Goal: Task Accomplishment & Management: Use online tool/utility

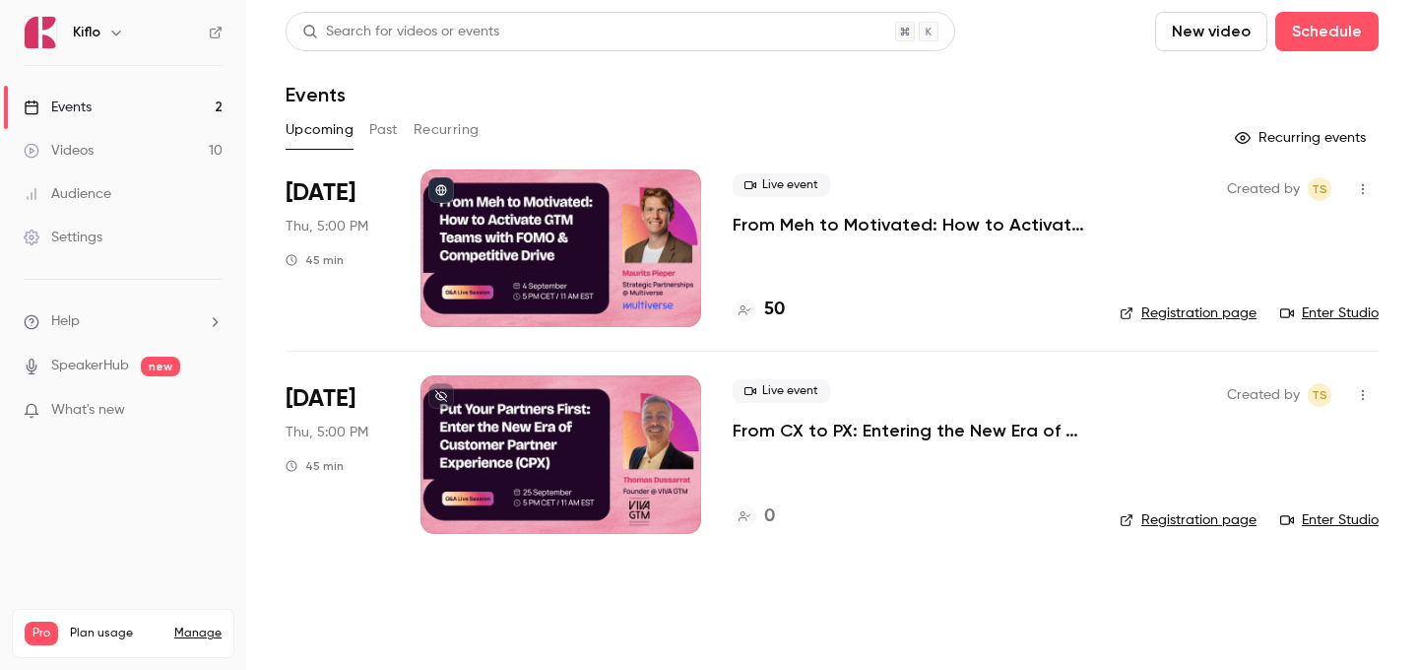
click at [166, 107] on link "Events 2" at bounding box center [123, 107] width 246 height 43
click at [563, 322] on div at bounding box center [561, 248] width 281 height 158
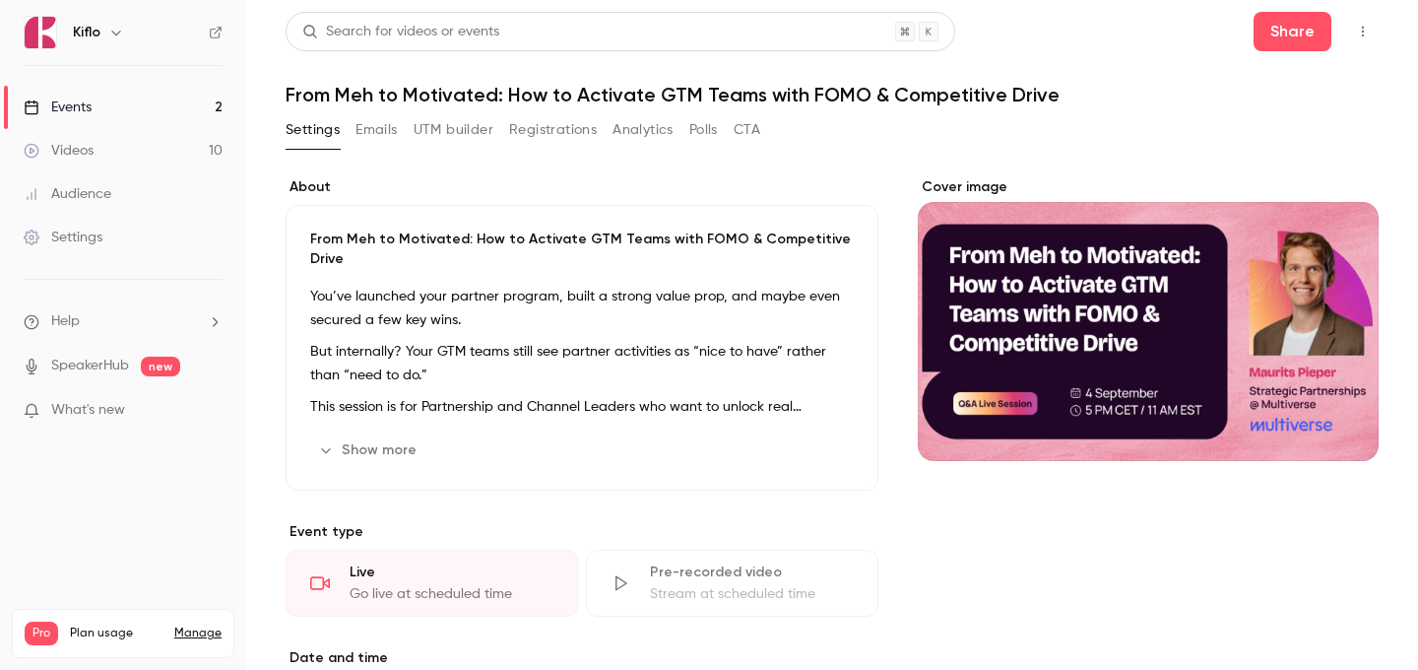
click at [369, 126] on button "Emails" at bounding box center [376, 130] width 41 height 32
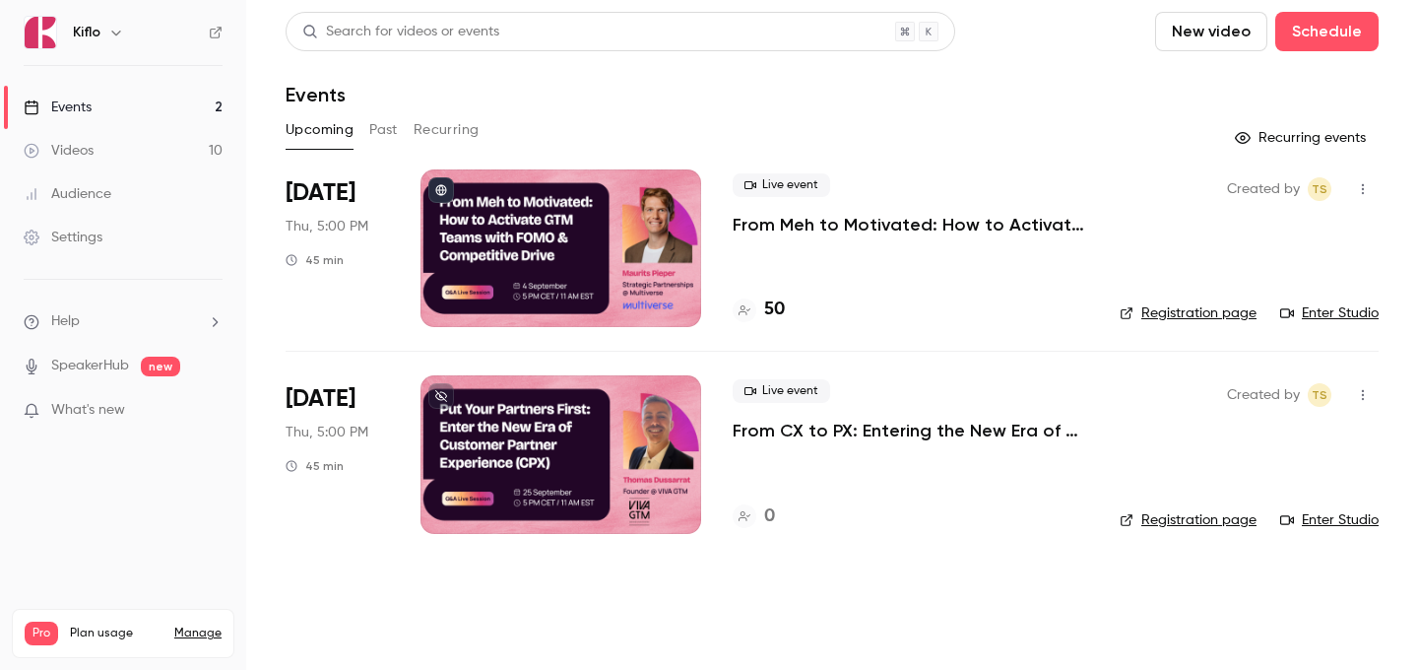
click at [631, 245] on div at bounding box center [561, 248] width 281 height 158
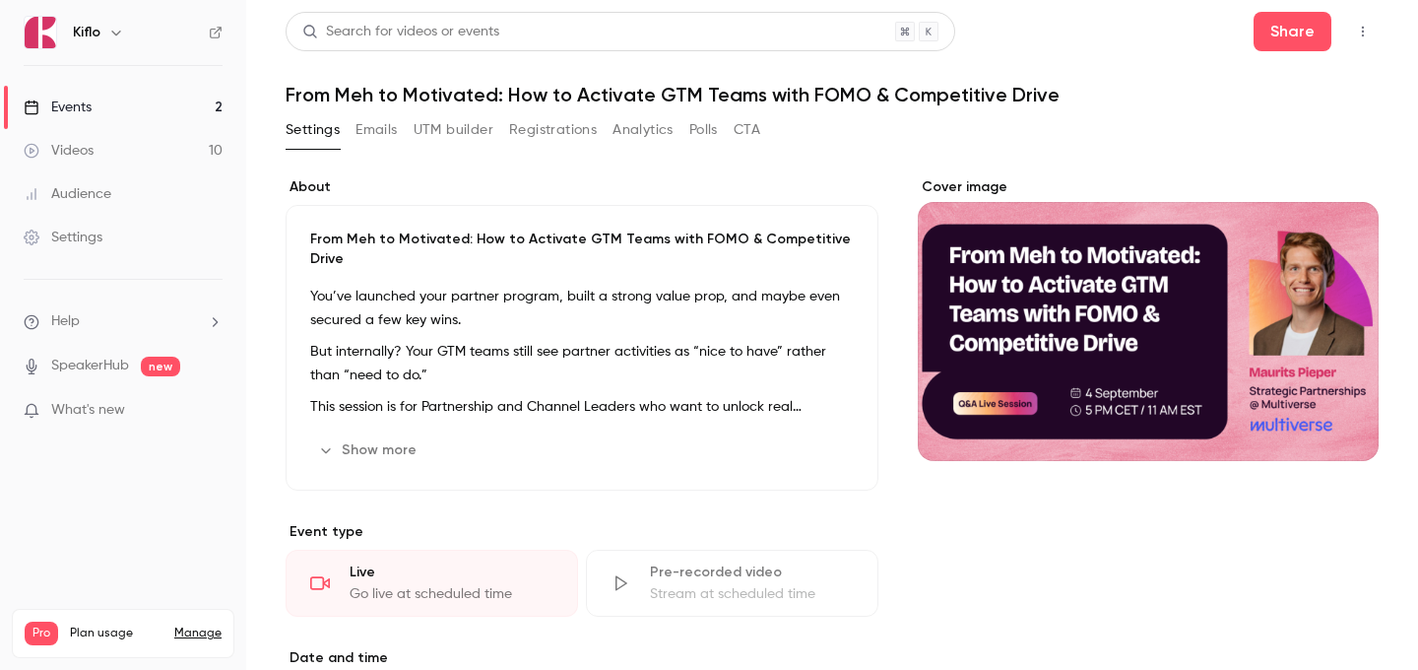
click at [461, 121] on button "UTM builder" at bounding box center [454, 130] width 80 height 32
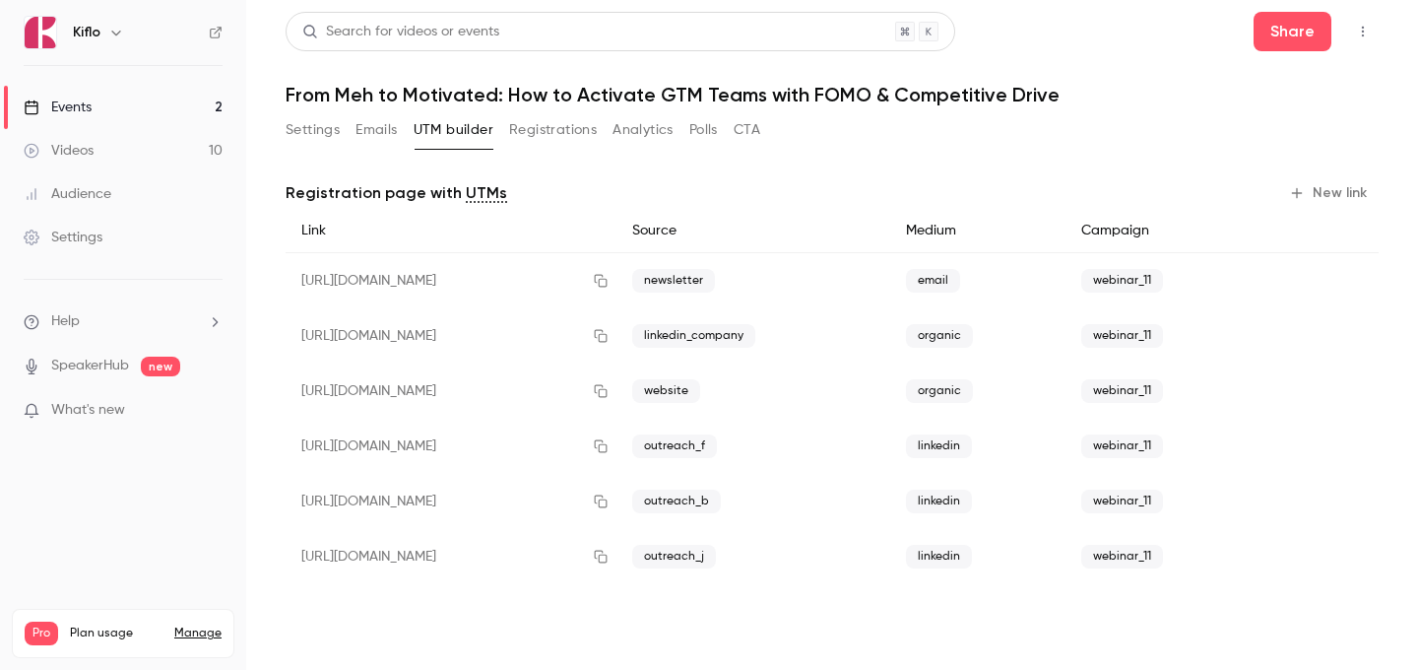
click at [1320, 192] on button "New link" at bounding box center [1331, 193] width 98 height 32
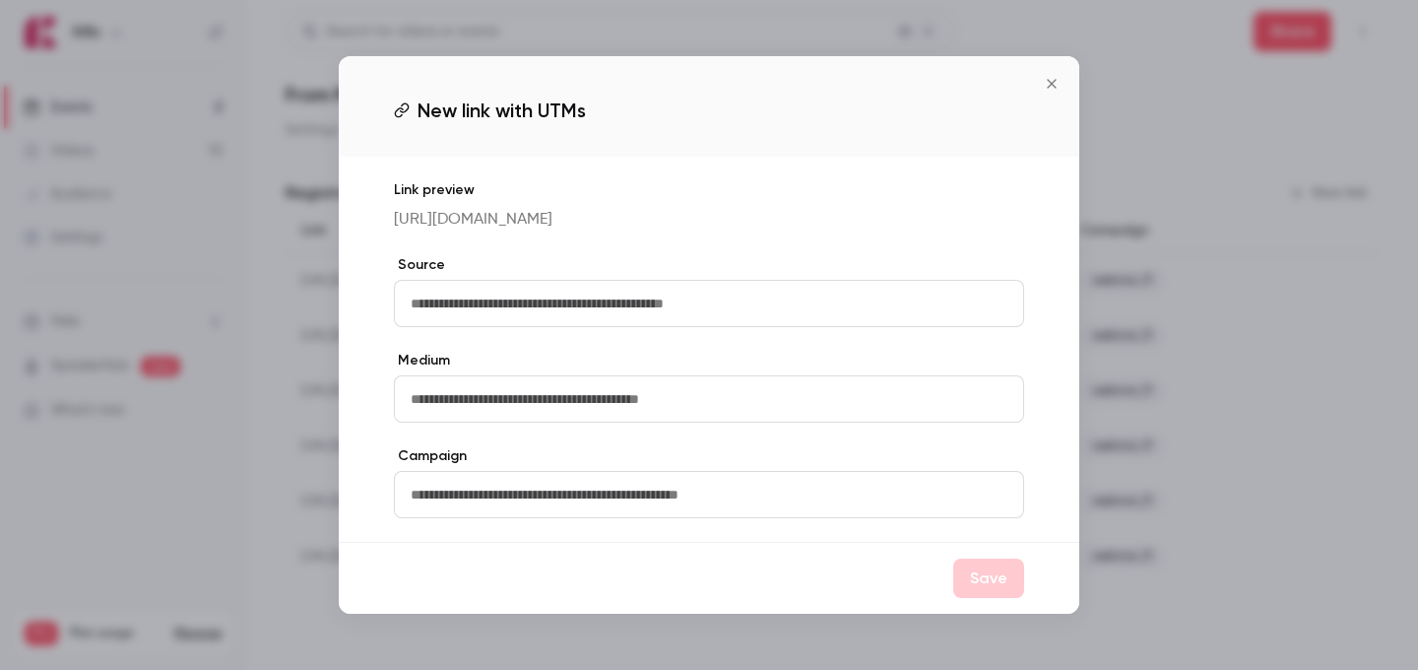
click at [795, 309] on input "text" at bounding box center [709, 303] width 630 height 47
type input "**********"
click at [740, 406] on input "text" at bounding box center [709, 398] width 630 height 47
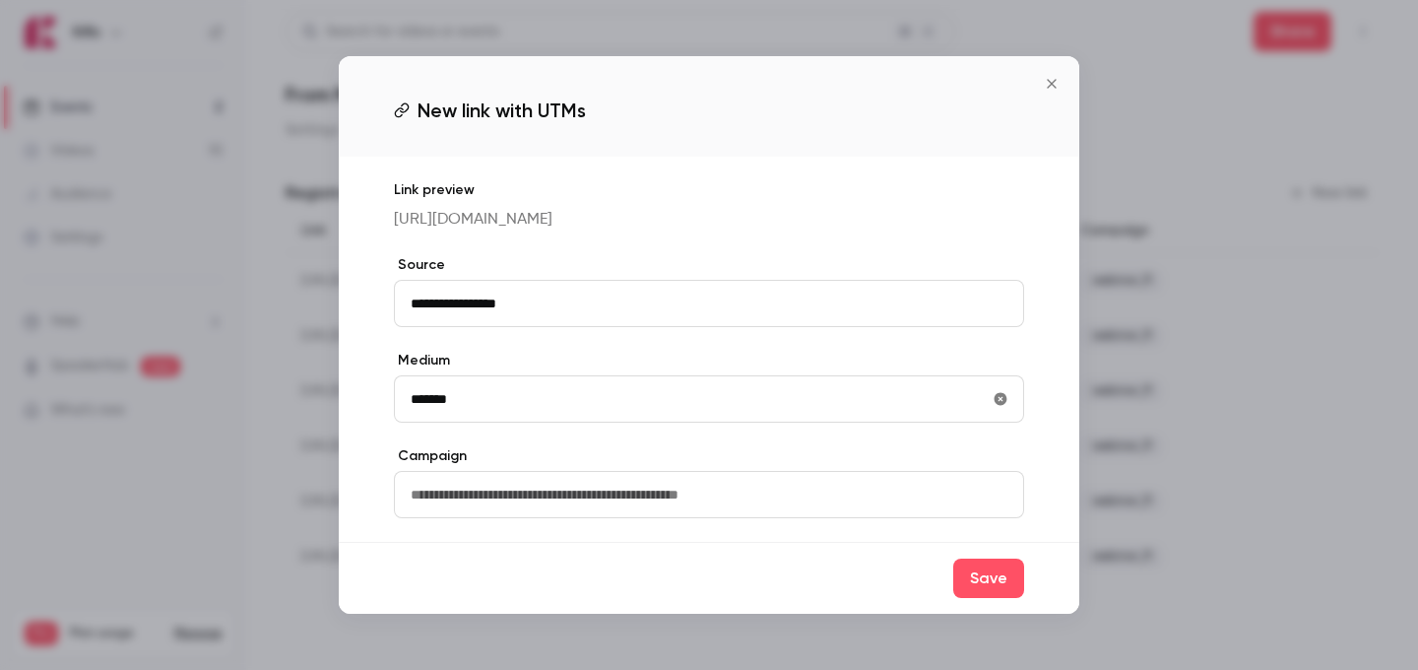
type input "*******"
click at [750, 518] on input "text" at bounding box center [709, 494] width 630 height 47
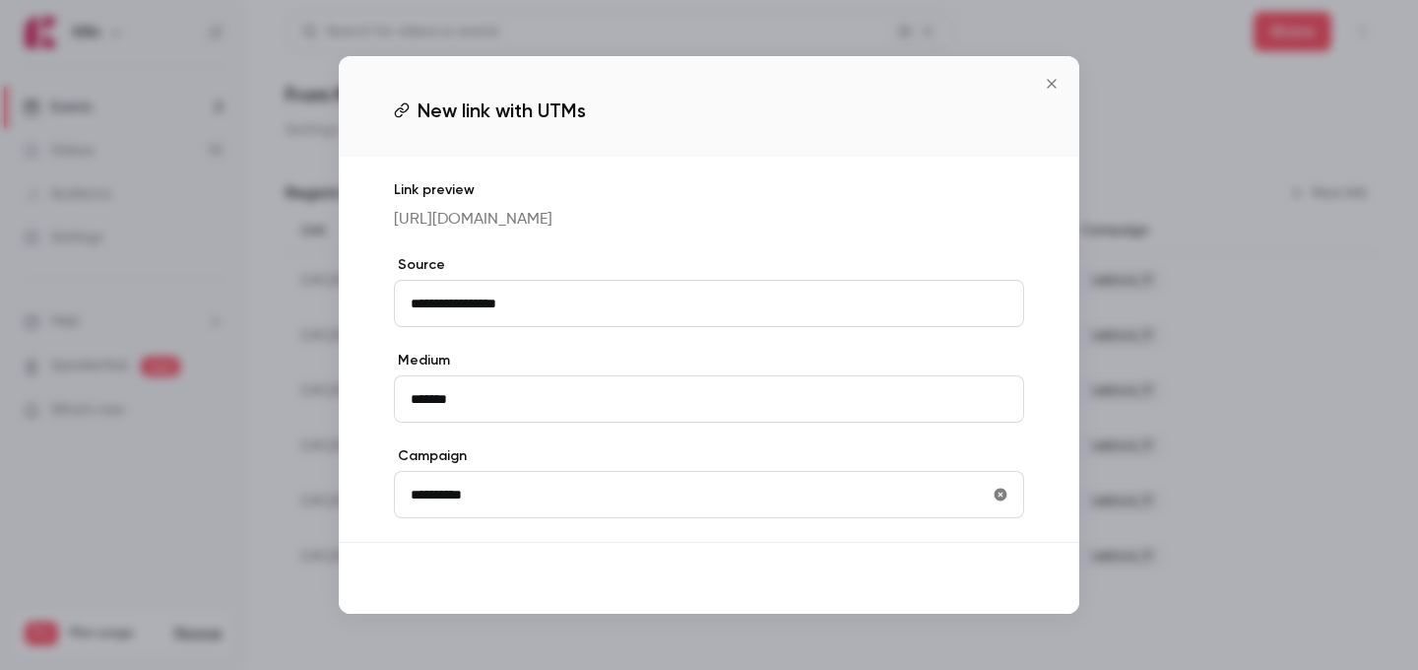
type input "**********"
click at [967, 598] on button "Save" at bounding box center [989, 578] width 71 height 39
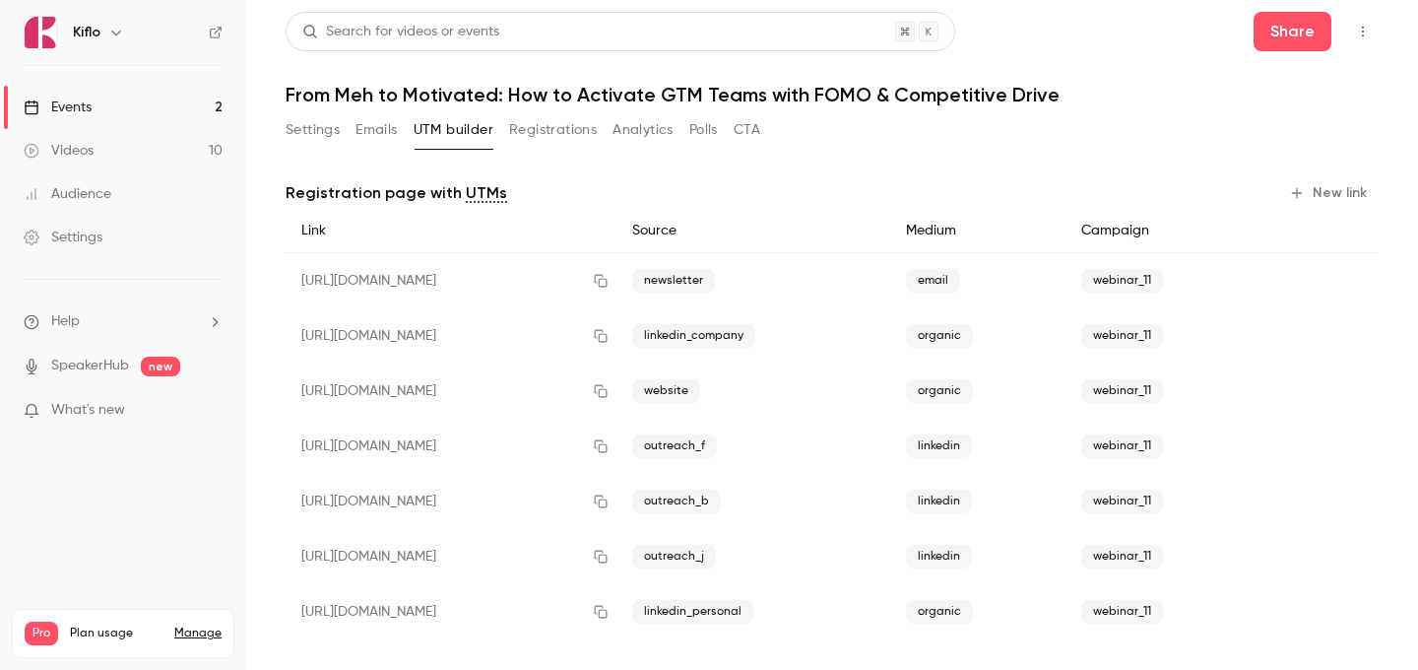
scroll to position [13, 0]
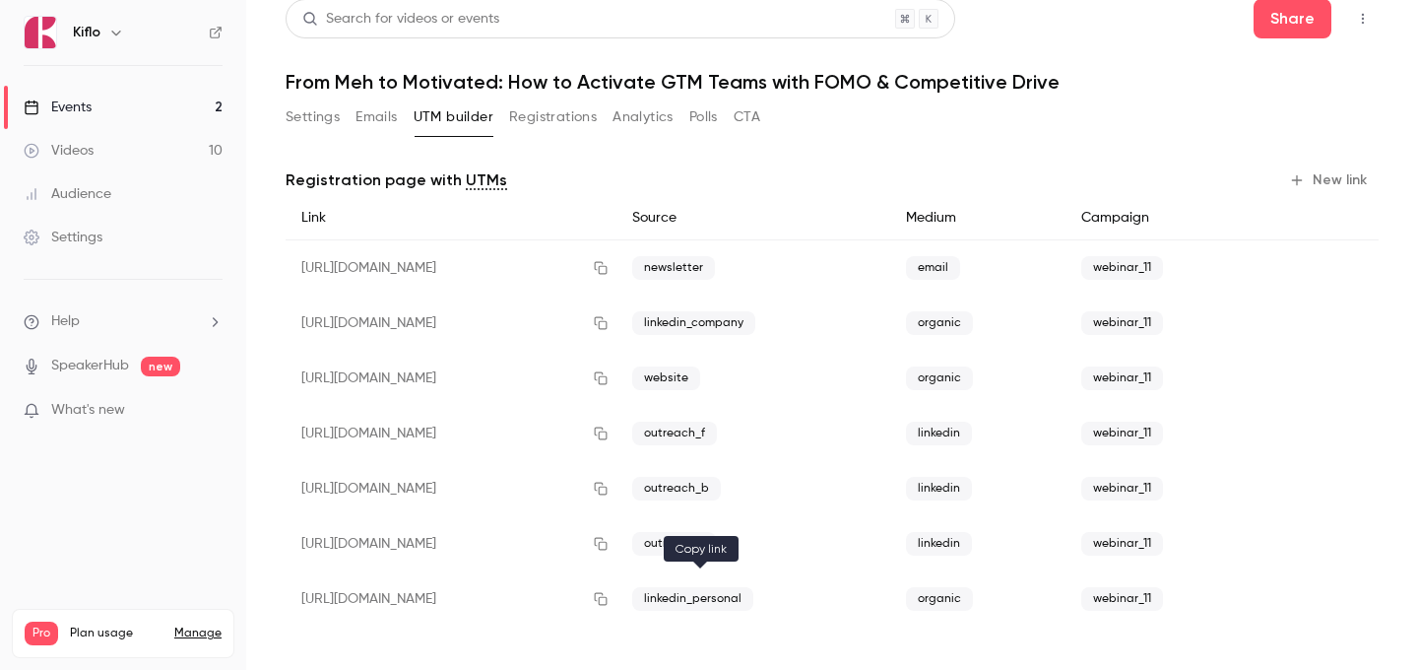
click at [617, 598] on button "button" at bounding box center [601, 599] width 32 height 32
click at [114, 103] on link "Events 2" at bounding box center [123, 107] width 246 height 43
